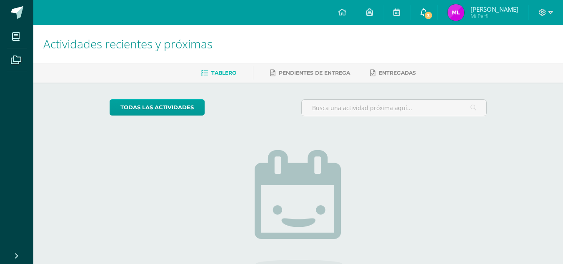
click at [433, 18] on span "3" at bounding box center [428, 15] width 9 height 9
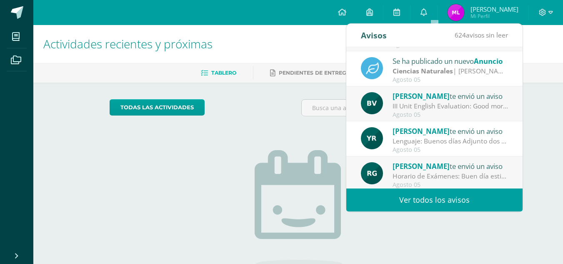
scroll to position [139, 0]
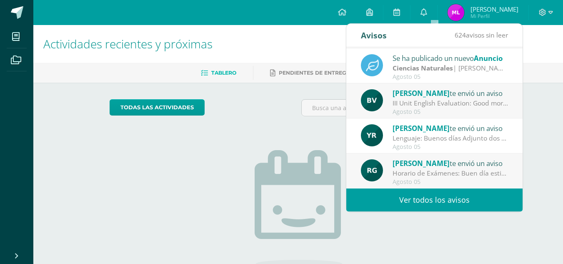
click at [545, 90] on div "Actividades recientes y próximas Tablero Pendientes de entrega Entregadas todas…" at bounding box center [298, 182] width 530 height 315
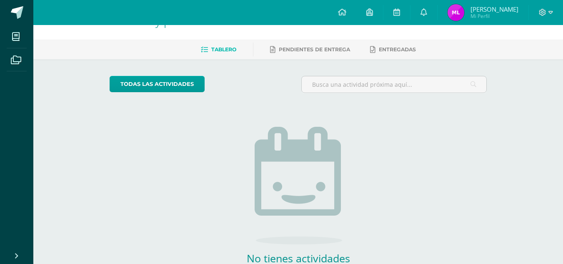
scroll to position [0, 0]
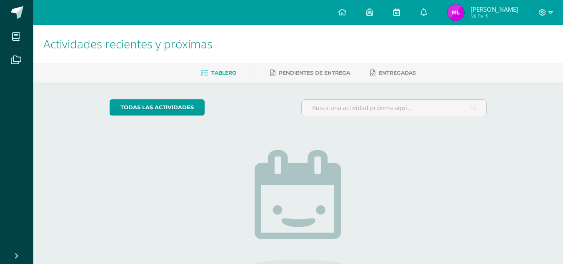
click at [400, 15] on icon at bounding box center [396, 12] width 7 height 8
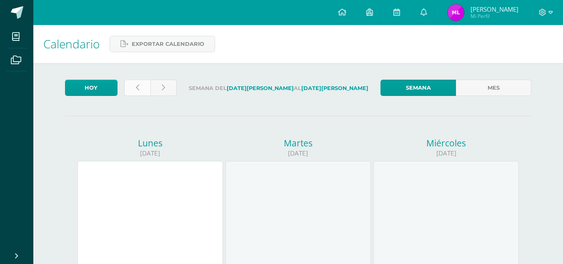
click at [138, 86] on icon at bounding box center [137, 87] width 3 height 7
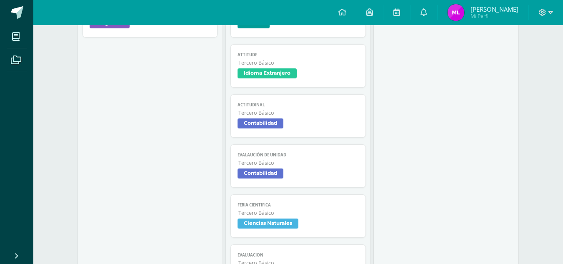
scroll to position [667, 0]
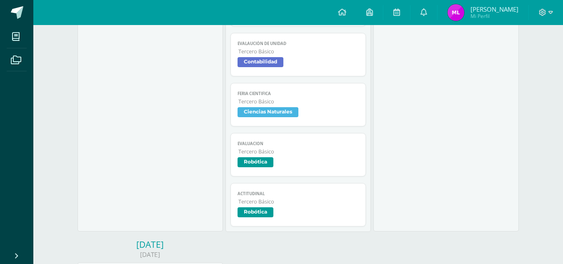
click at [274, 87] on link "Feria Cientifica Tercero Básico Ciencias Naturales" at bounding box center [297, 104] width 135 height 43
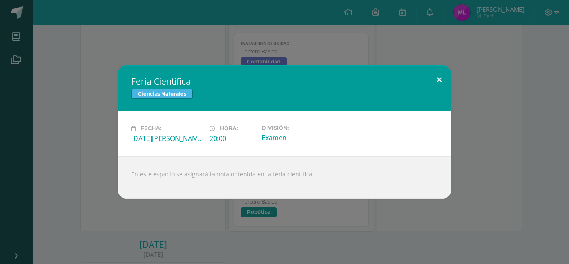
click at [438, 76] on button at bounding box center [440, 79] width 24 height 28
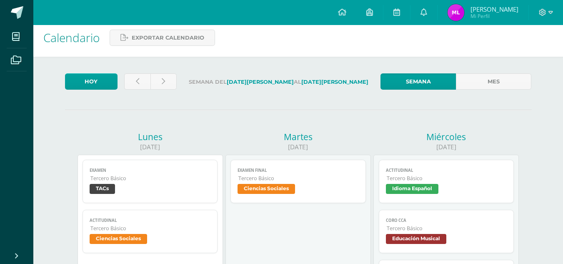
scroll to position [0, 0]
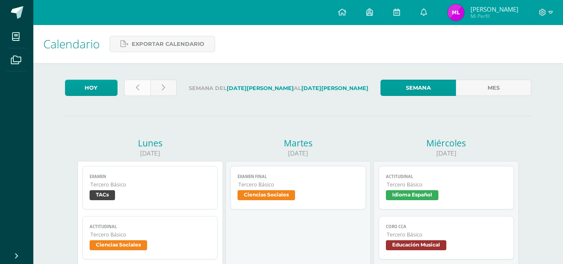
click at [140, 93] on link at bounding box center [137, 88] width 26 height 16
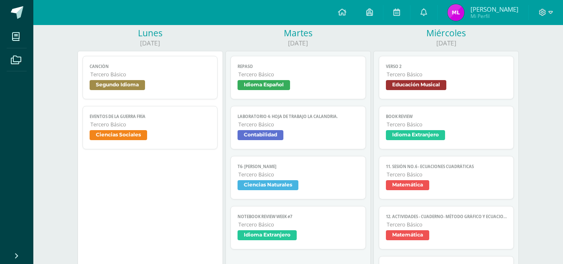
scroll to position [167, 0]
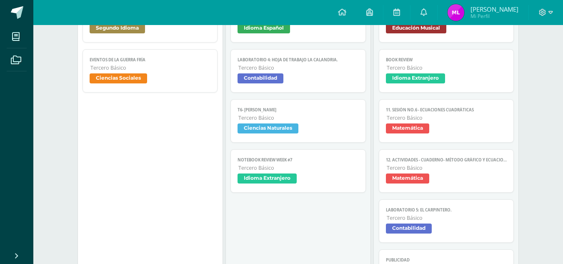
click at [291, 128] on span "Ciencias Naturales" at bounding box center [268, 128] width 61 height 10
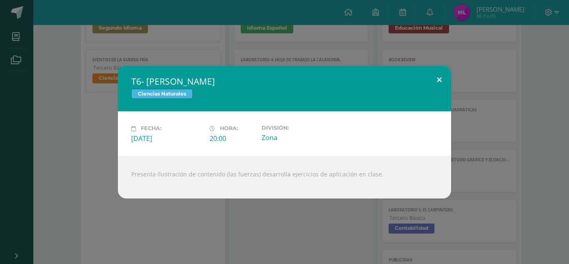
click at [438, 78] on button at bounding box center [440, 79] width 24 height 28
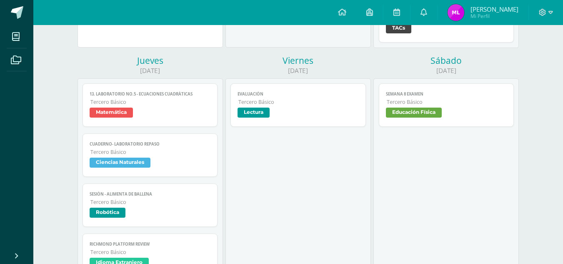
scroll to position [500, 0]
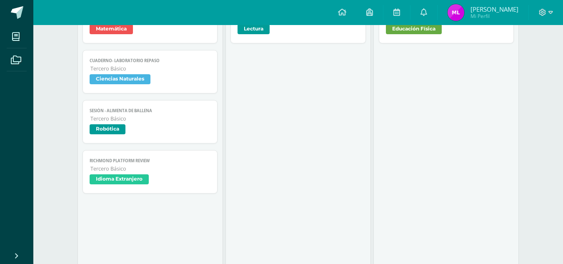
click at [134, 82] on span "Ciencias Naturales" at bounding box center [120, 79] width 61 height 10
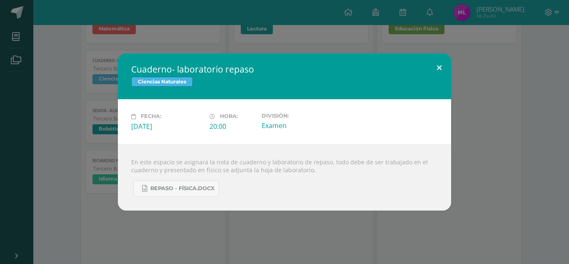
click at [436, 67] on button at bounding box center [440, 67] width 24 height 28
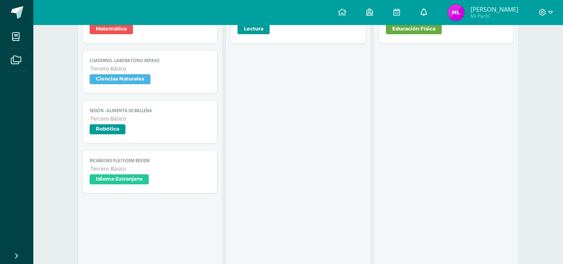
click at [427, 12] on icon at bounding box center [423, 12] width 7 height 8
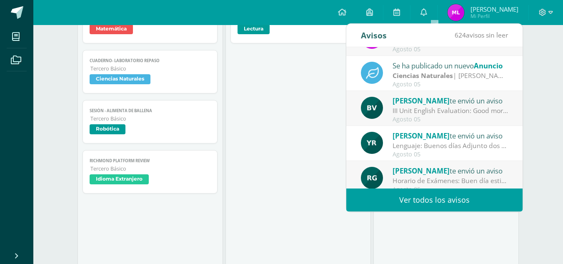
scroll to position [139, 0]
